Goal: Information Seeking & Learning: Check status

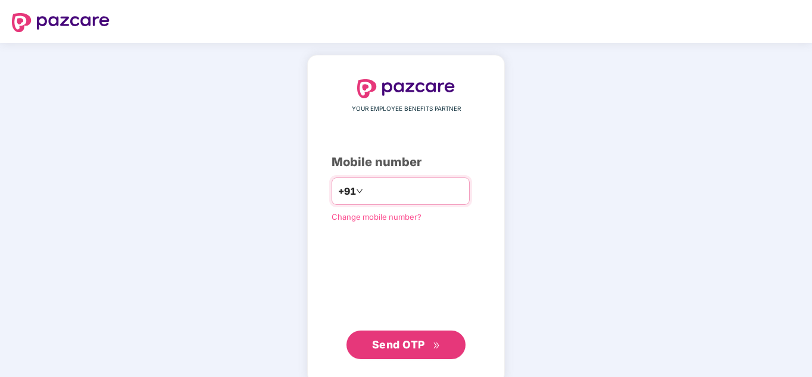
paste input "*"
type input "**********"
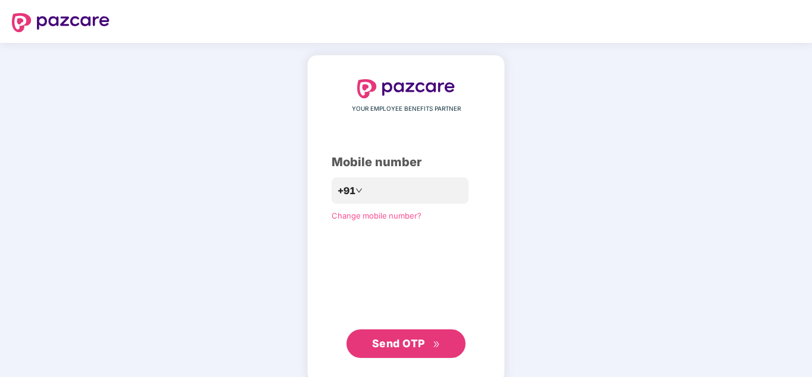
click at [401, 336] on span "Send OTP" at bounding box center [406, 343] width 68 height 17
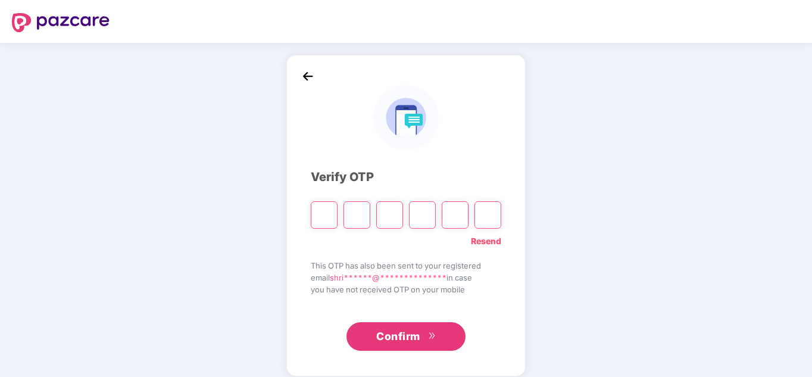
paste input "*"
type input "*"
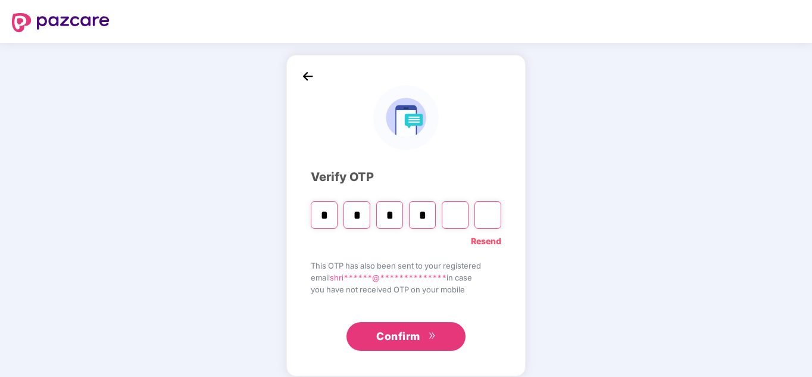
type input "*"
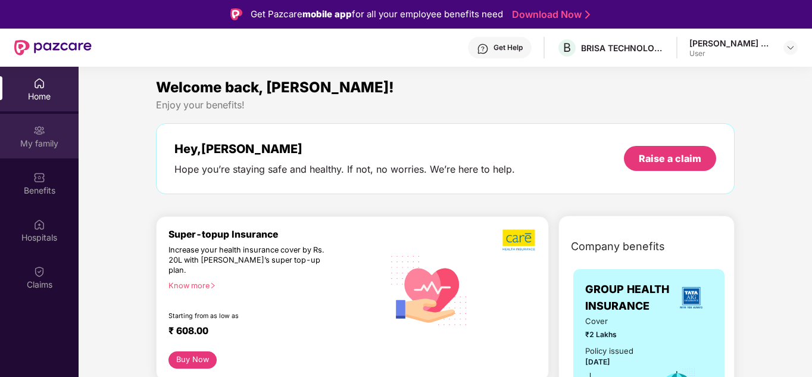
click at [54, 142] on div "My family" at bounding box center [39, 144] width 79 height 12
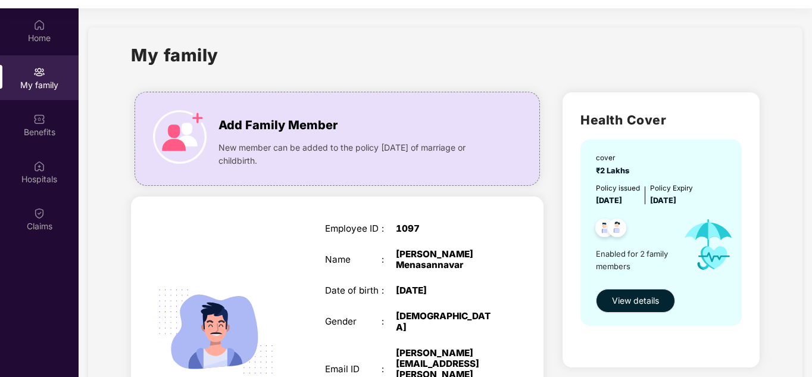
scroll to position [67, 0]
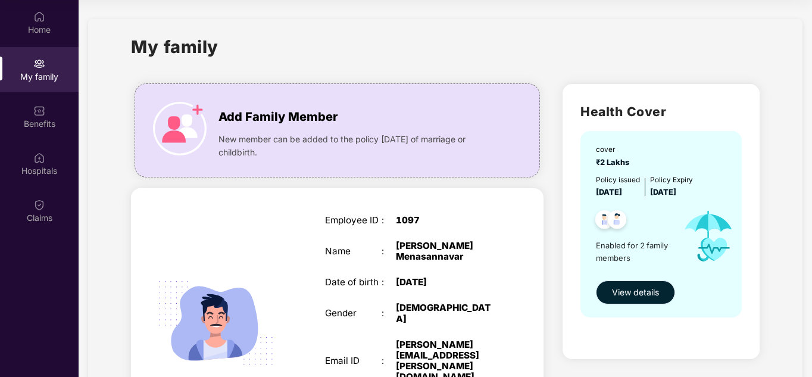
click at [644, 287] on span "View details" at bounding box center [635, 292] width 47 height 13
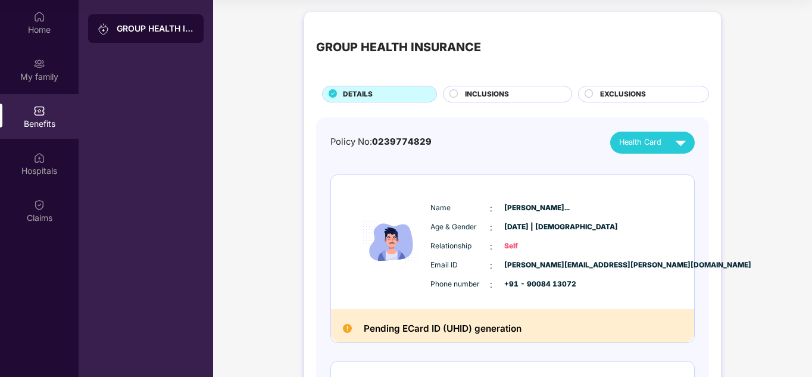
click at [650, 317] on div "Pending ECard ID (UHID) generation" at bounding box center [512, 325] width 363 height 33
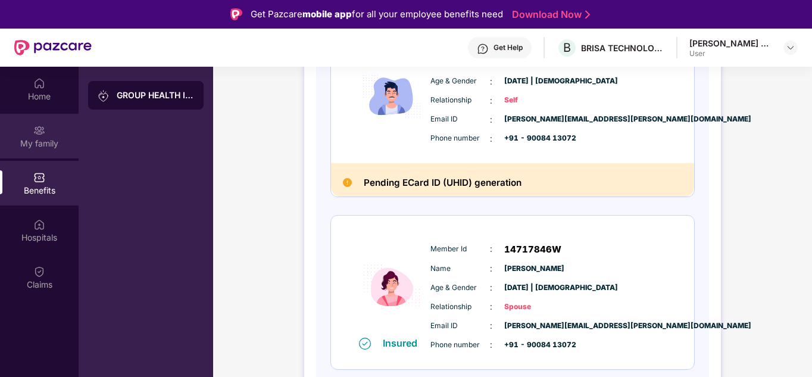
click at [31, 140] on div "My family" at bounding box center [39, 144] width 79 height 12
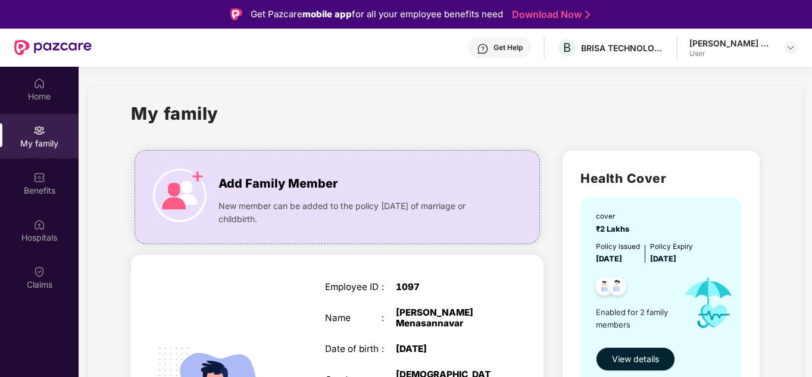
scroll to position [67, 0]
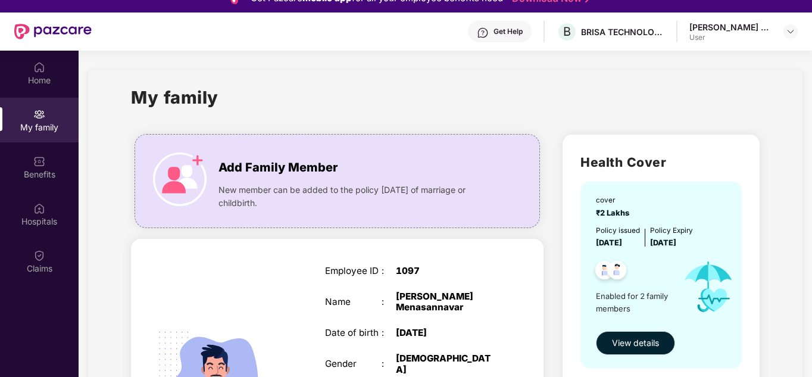
scroll to position [0, 0]
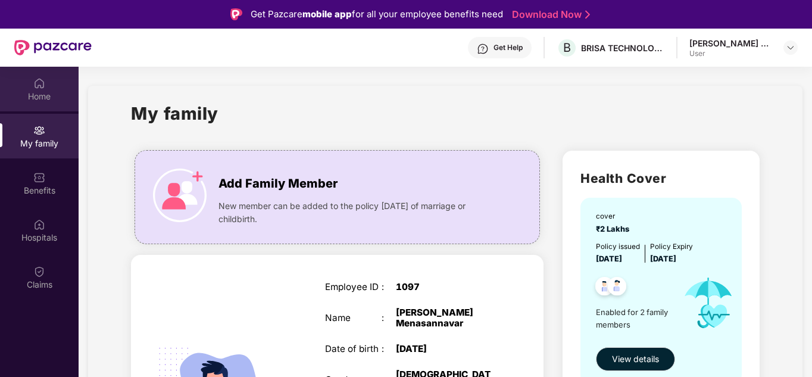
click at [48, 93] on div "Home" at bounding box center [39, 96] width 79 height 12
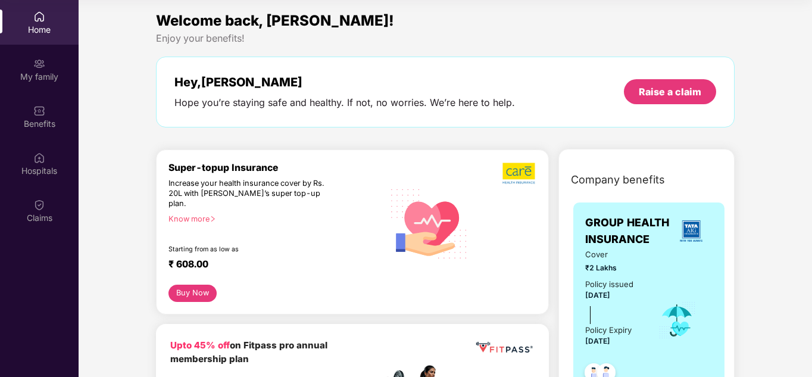
scroll to position [330, 0]
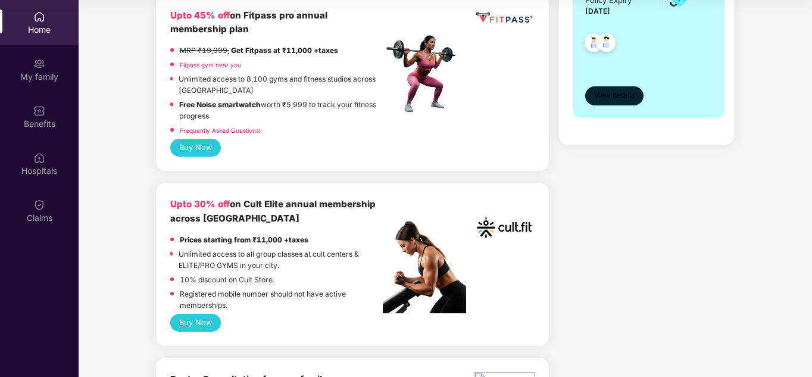
click at [629, 97] on span "View details" at bounding box center [614, 95] width 40 height 11
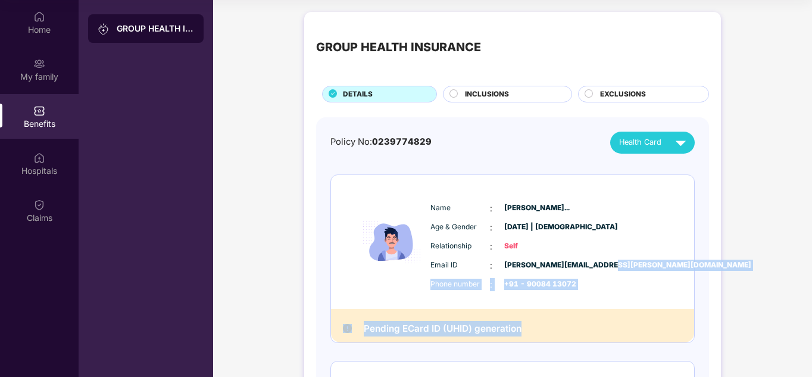
drag, startPoint x: 767, startPoint y: 263, endPoint x: 766, endPoint y: 353, distance: 90.5
click at [766, 353] on div "GROUP HEALTH INSURANCE DETAILS INCLUSIONS EXCLUSIONS Policy No: 0239774829 Heal…" at bounding box center [512, 297] width 599 height 583
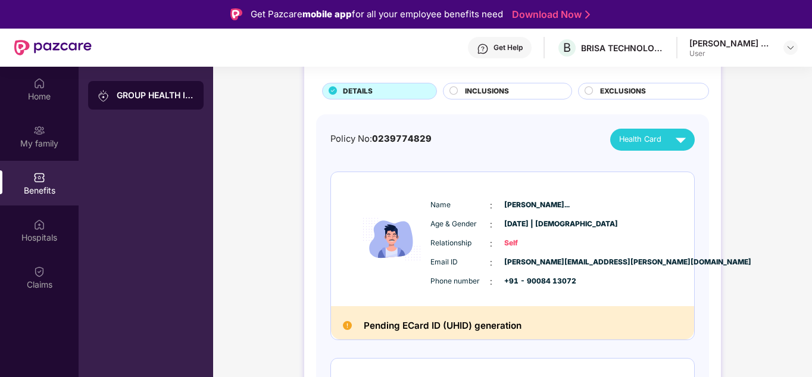
scroll to position [71, 0]
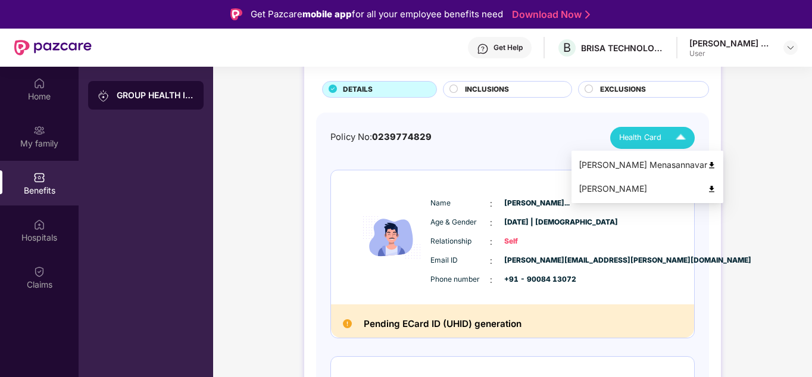
click at [652, 133] on span "Health Card" at bounding box center [640, 138] width 42 height 12
click at [745, 152] on div "GROUP HEALTH INSURANCE DETAILS INCLUSIONS EXCLUSIONS Policy No: 0239774829 Heal…" at bounding box center [512, 292] width 599 height 583
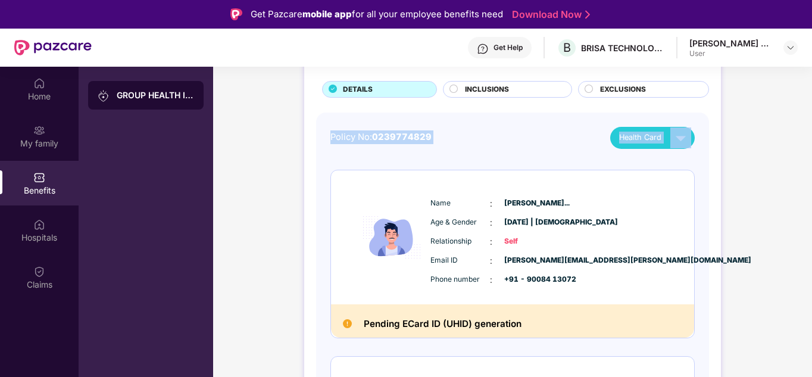
drag, startPoint x: 761, startPoint y: 143, endPoint x: 766, endPoint y: 95, distance: 49.0
click at [766, 95] on div "GROUP HEALTH INSURANCE DETAILS INCLUSIONS EXCLUSIONS Policy No: 0239774829 Heal…" at bounding box center [512, 292] width 599 height 583
click at [785, 164] on div "GROUP HEALTH INSURANCE DETAILS INCLUSIONS EXCLUSIONS Policy No: 0239774829 Heal…" at bounding box center [512, 292] width 599 height 583
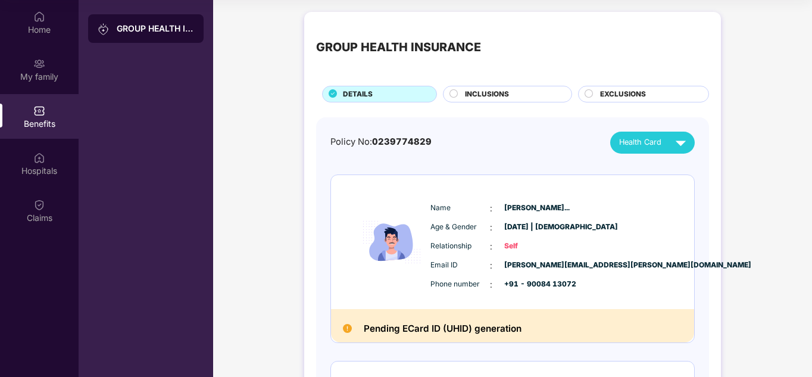
scroll to position [0, 0]
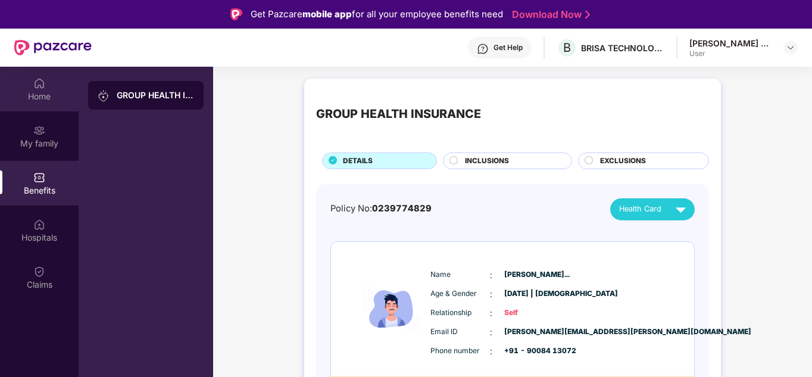
click at [49, 92] on div "Home" at bounding box center [39, 96] width 79 height 12
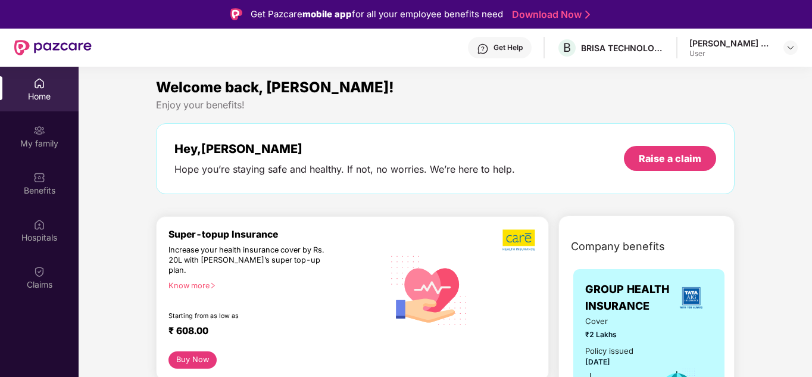
click at [681, 295] on img at bounding box center [691, 298] width 32 height 32
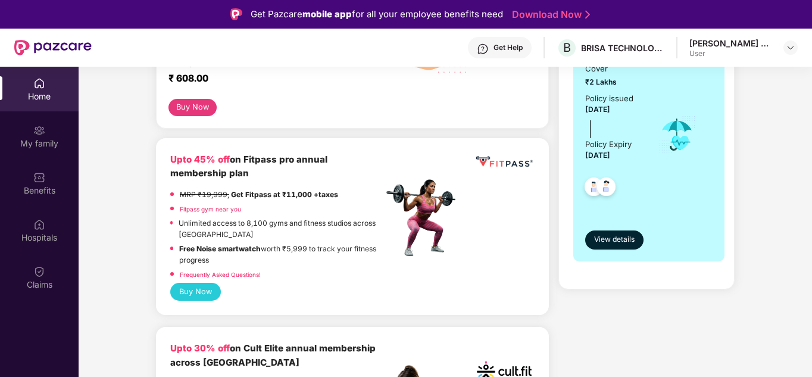
scroll to position [278, 0]
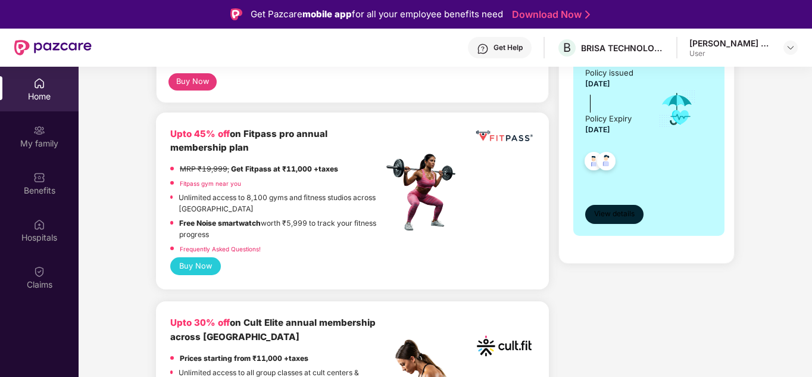
click at [619, 210] on span "View details" at bounding box center [614, 213] width 40 height 11
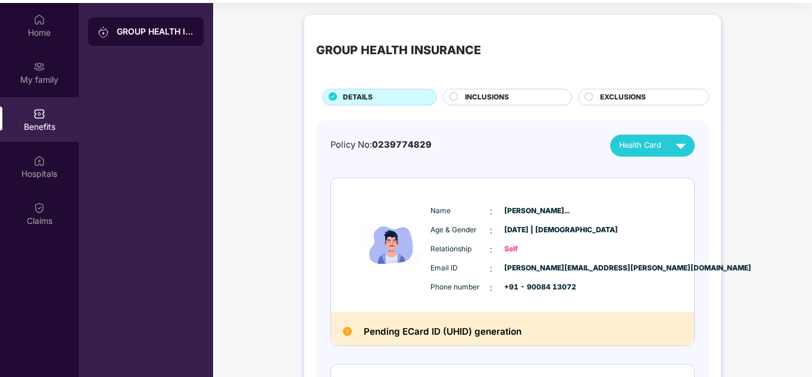
scroll to position [67, 0]
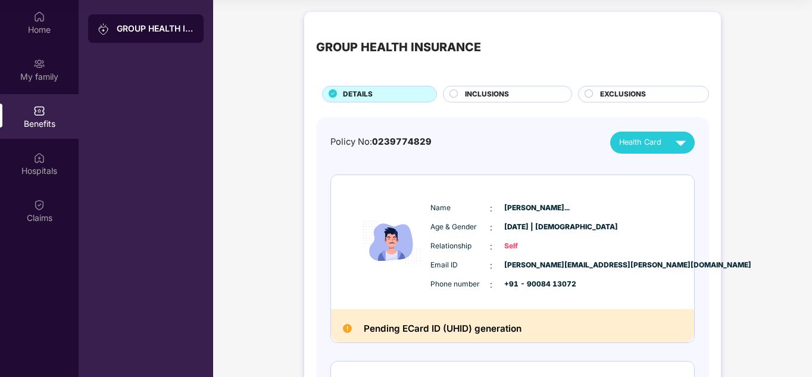
click at [782, 271] on div "GROUP HEALTH INSURANCE DETAILS INCLUSIONS EXCLUSIONS Policy No: 0239774829 Heal…" at bounding box center [512, 297] width 599 height 583
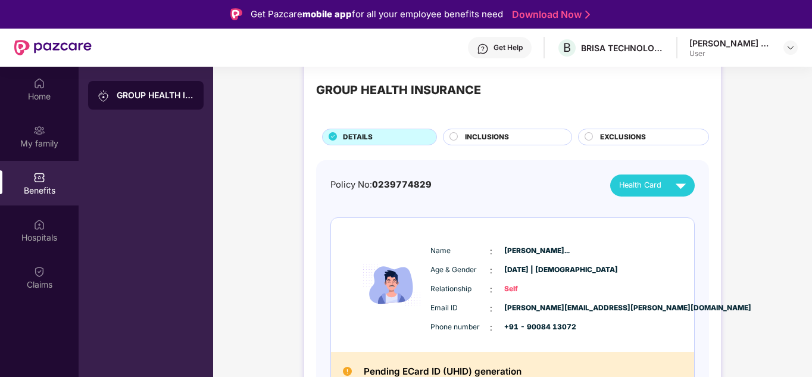
scroll to position [0, 0]
